Goal: Information Seeking & Learning: Learn about a topic

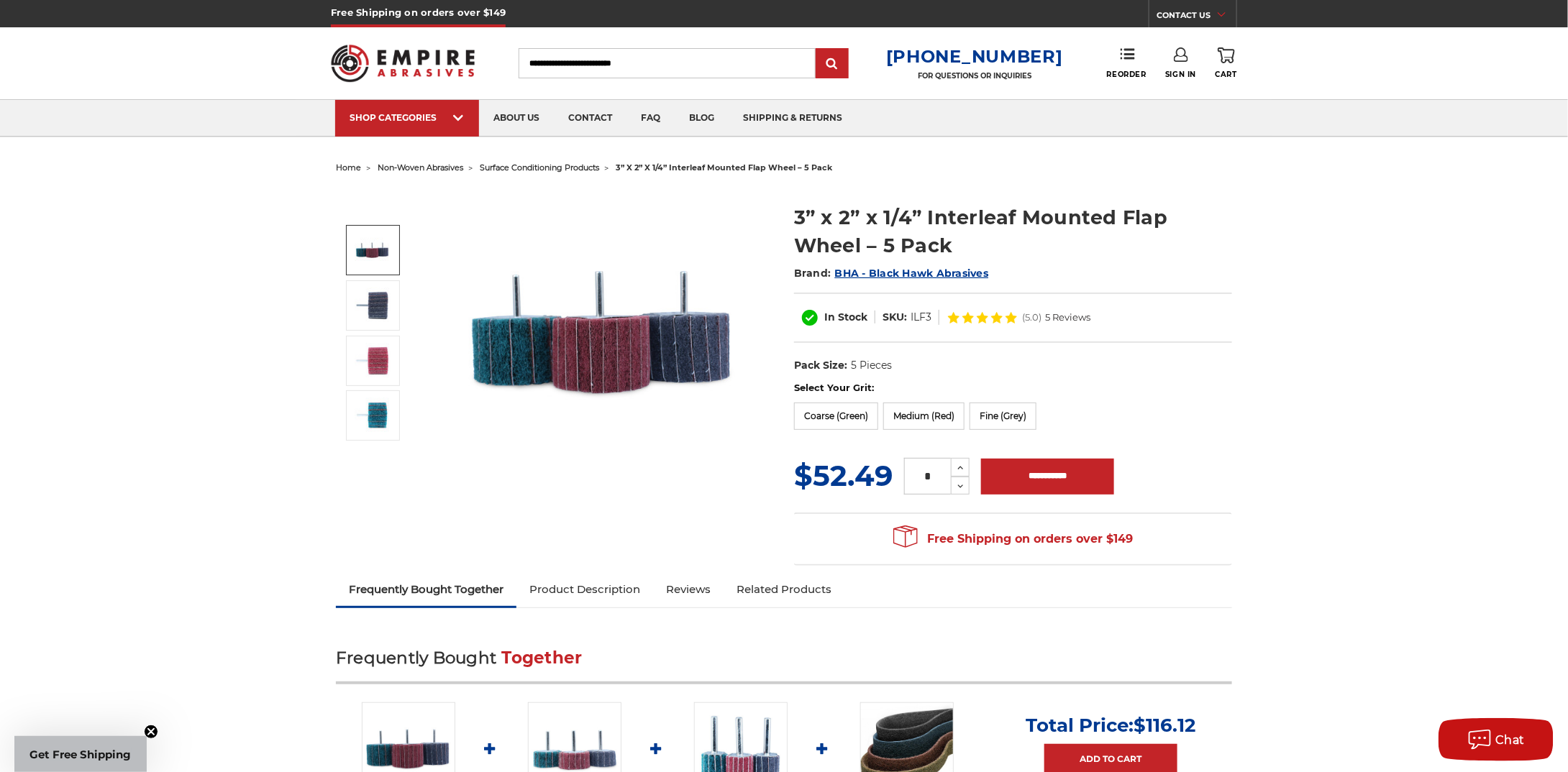
click at [525, 165] on span "surface conditioning products" at bounding box center [539, 167] width 119 height 10
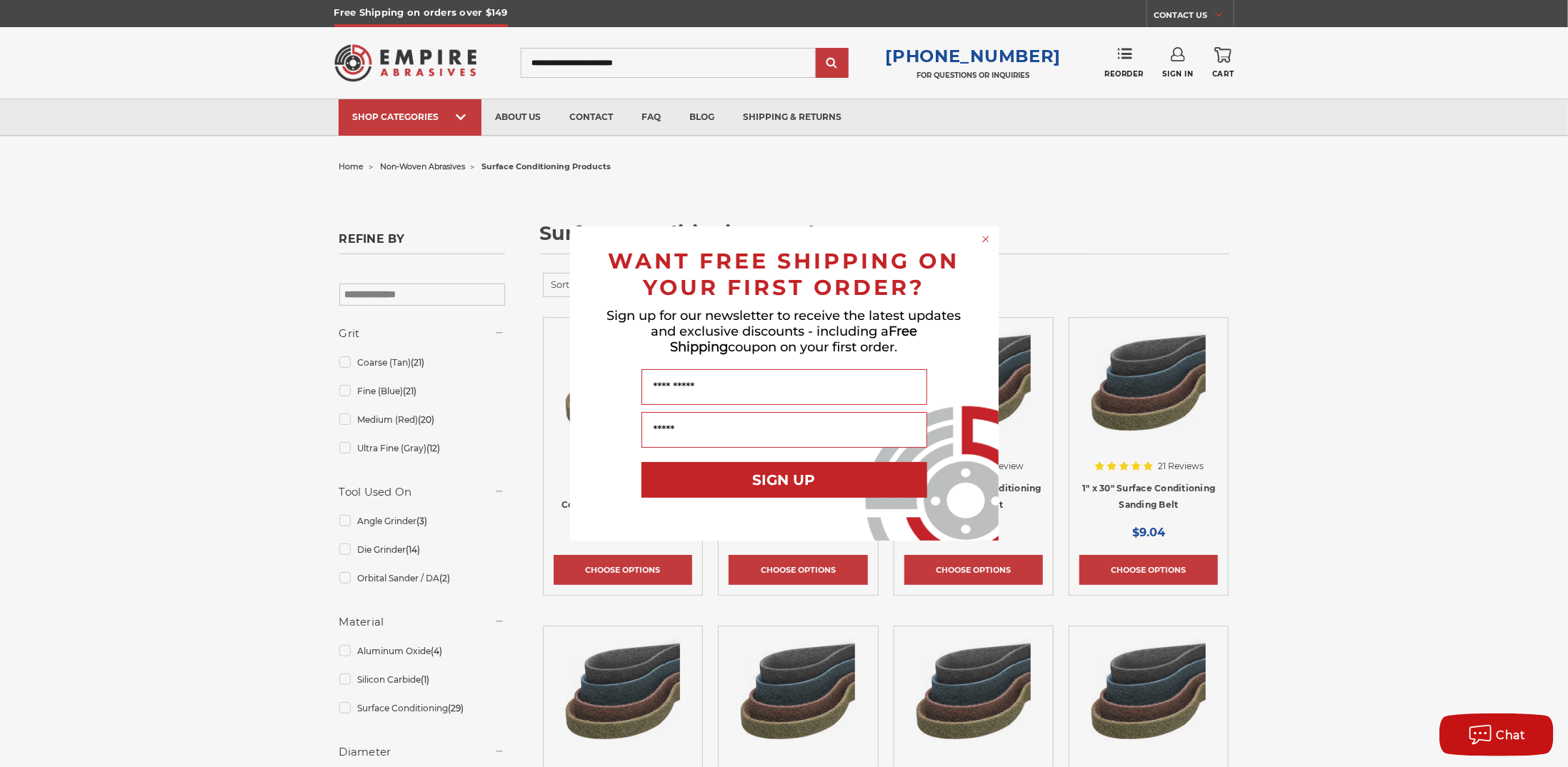
click at [984, 238] on icon "Close dialog" at bounding box center [986, 239] width 6 height 6
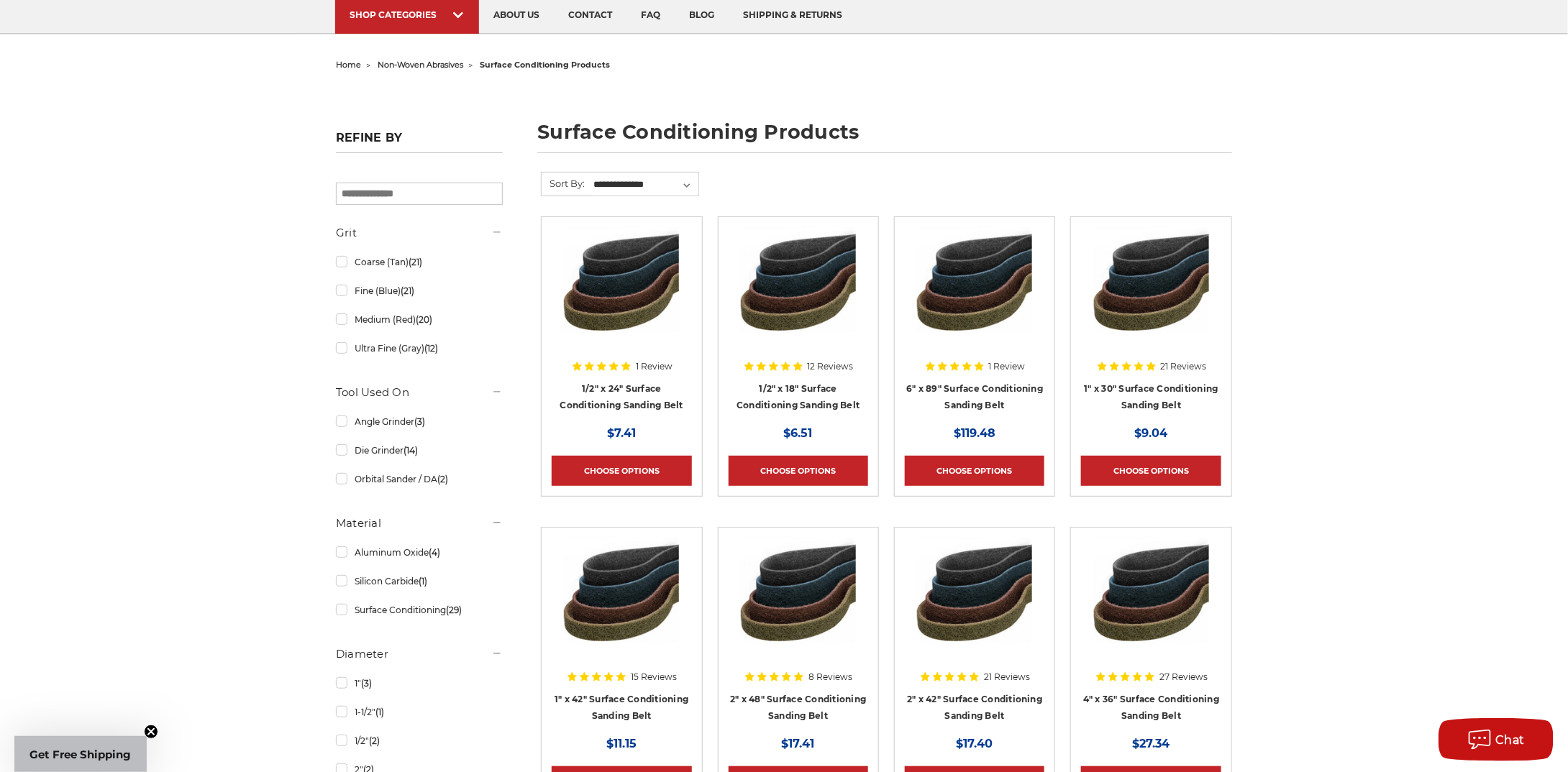
scroll to position [144, 0]
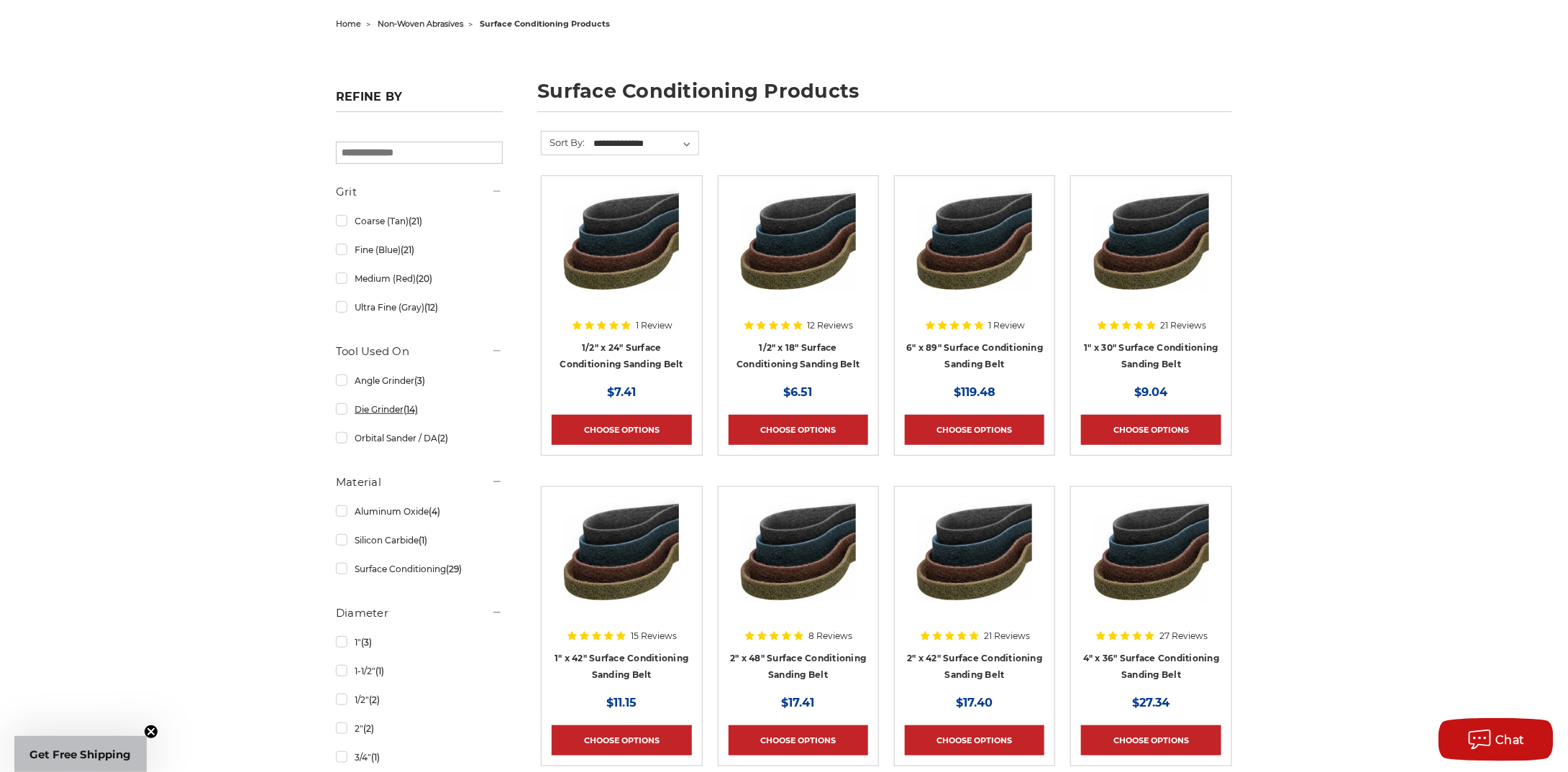
click at [339, 415] on link "Die Grinder (14)" at bounding box center [419, 409] width 167 height 25
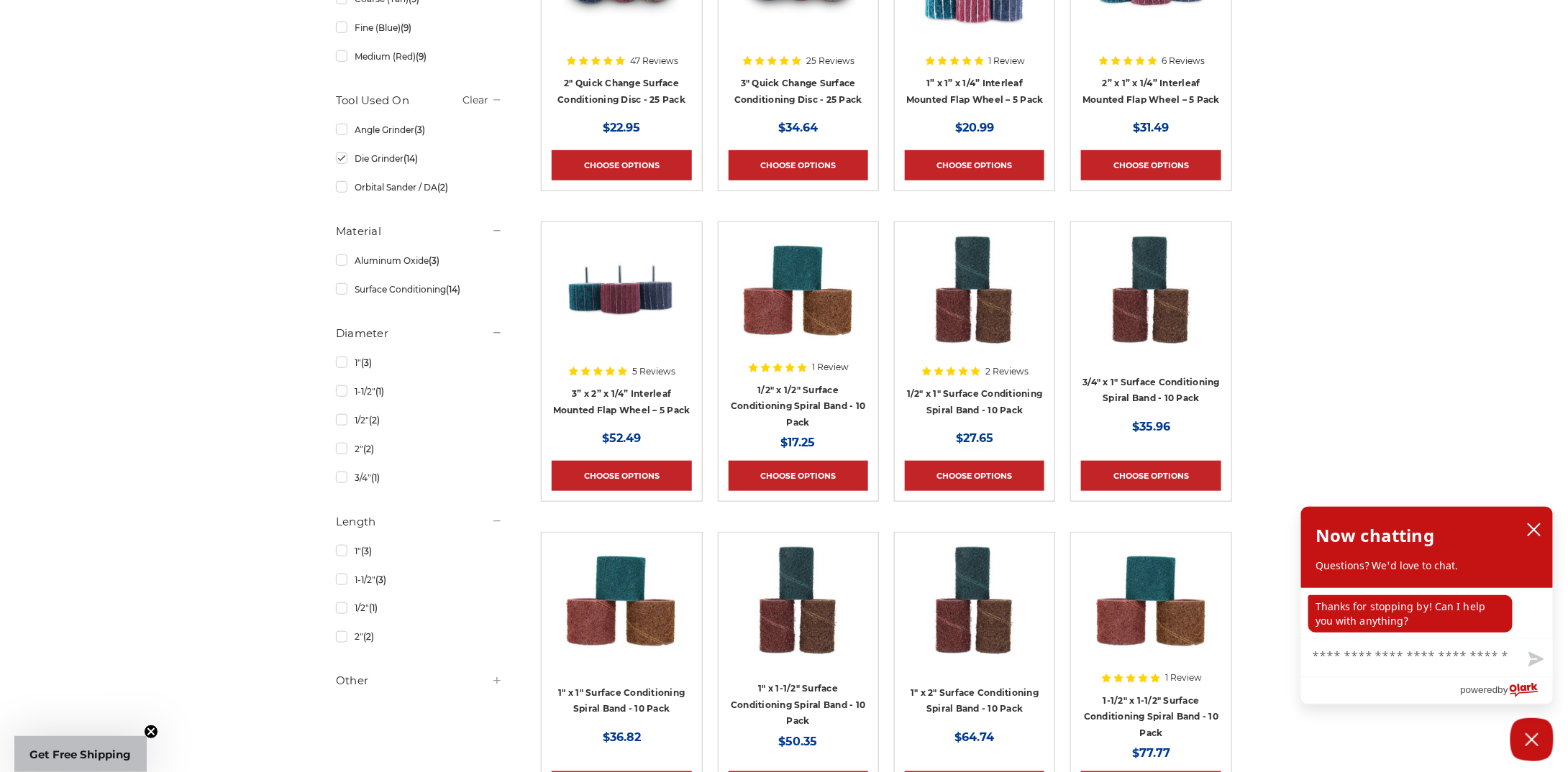
scroll to position [575, 0]
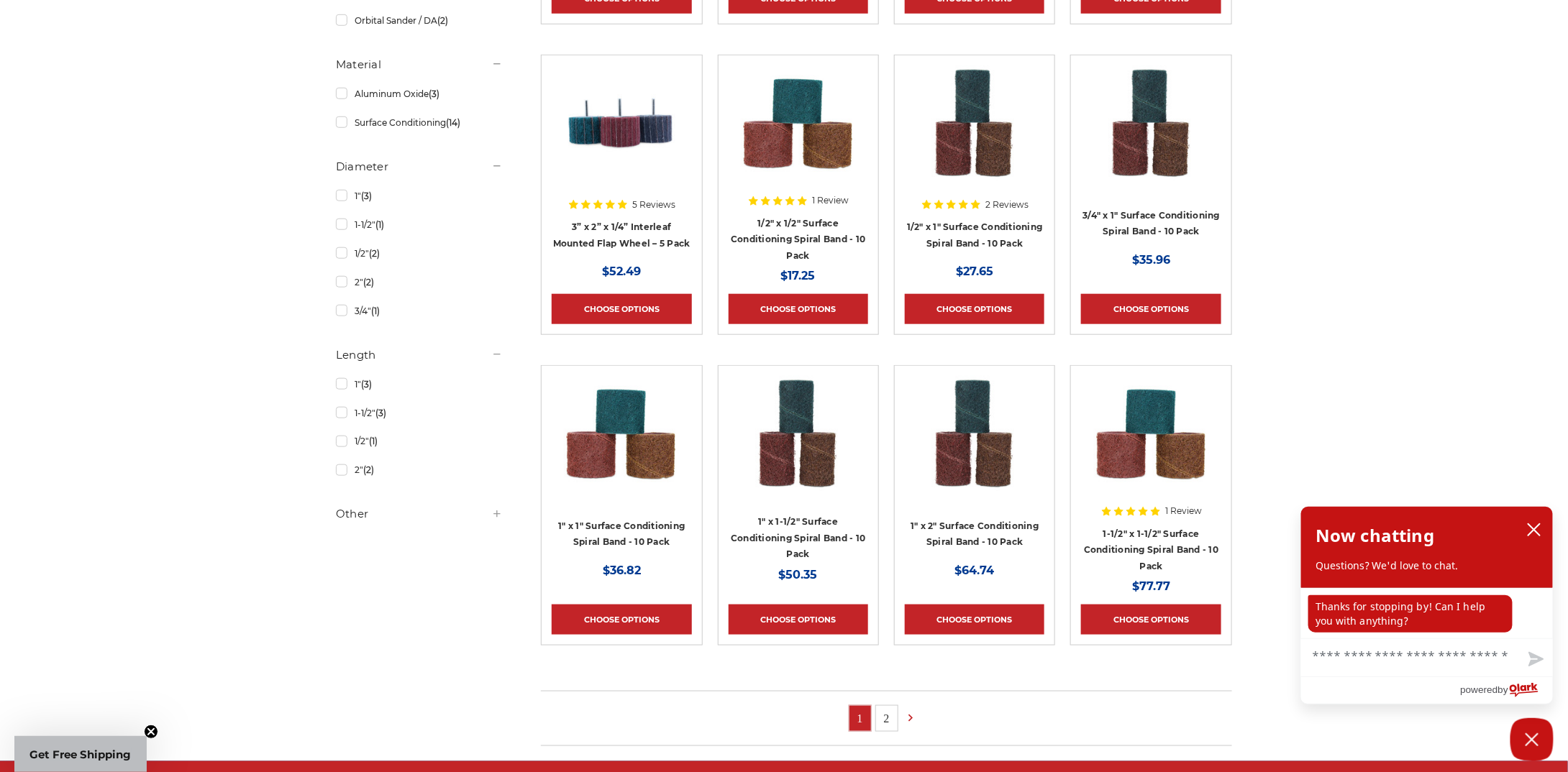
click at [890, 708] on link "2" at bounding box center [886, 718] width 21 height 25
